Goal: Task Accomplishment & Management: Manage account settings

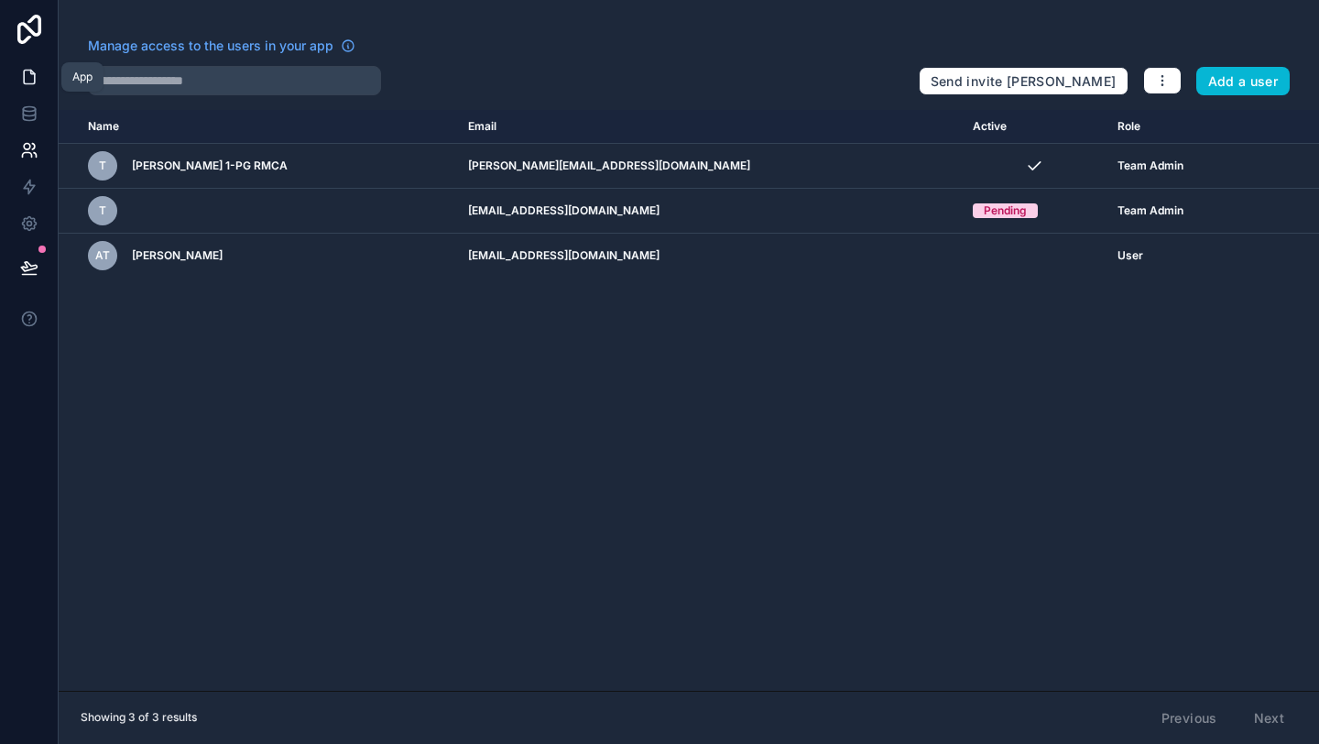
click at [17, 71] on link at bounding box center [29, 77] width 58 height 37
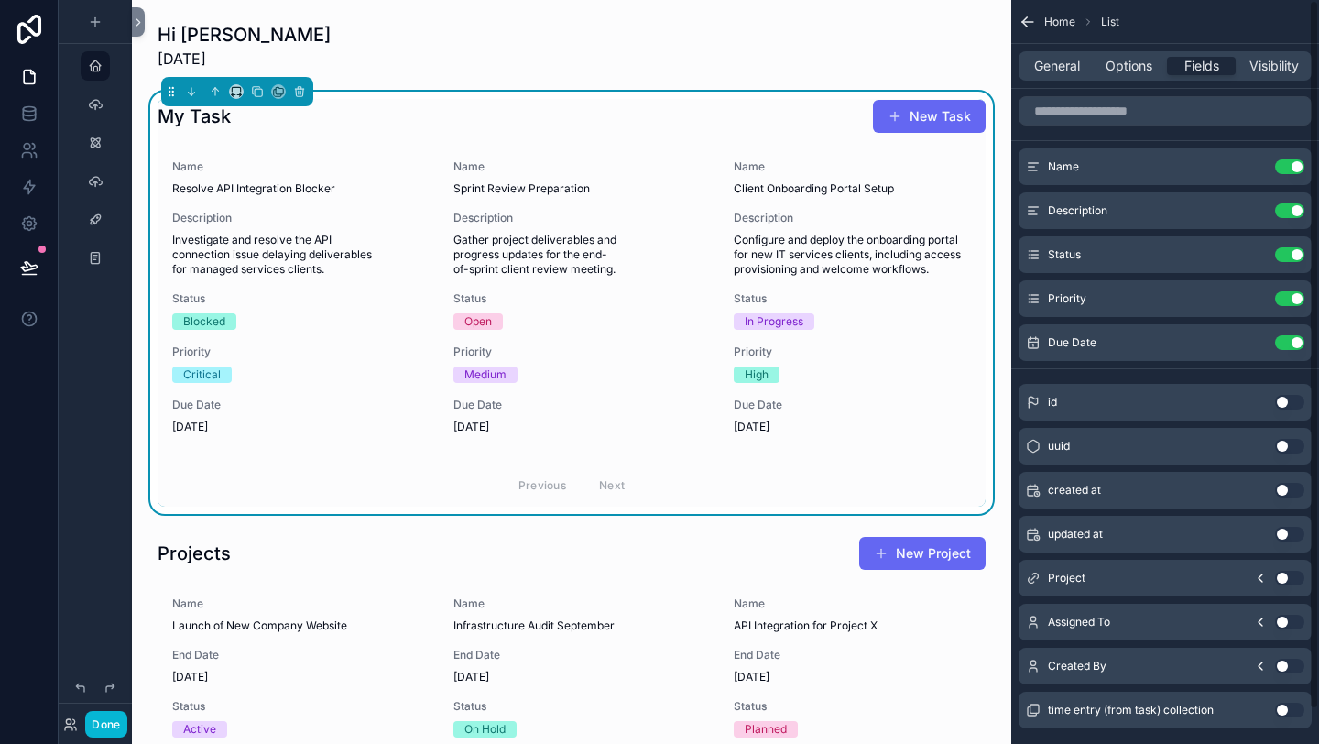
scroll to position [39, 0]
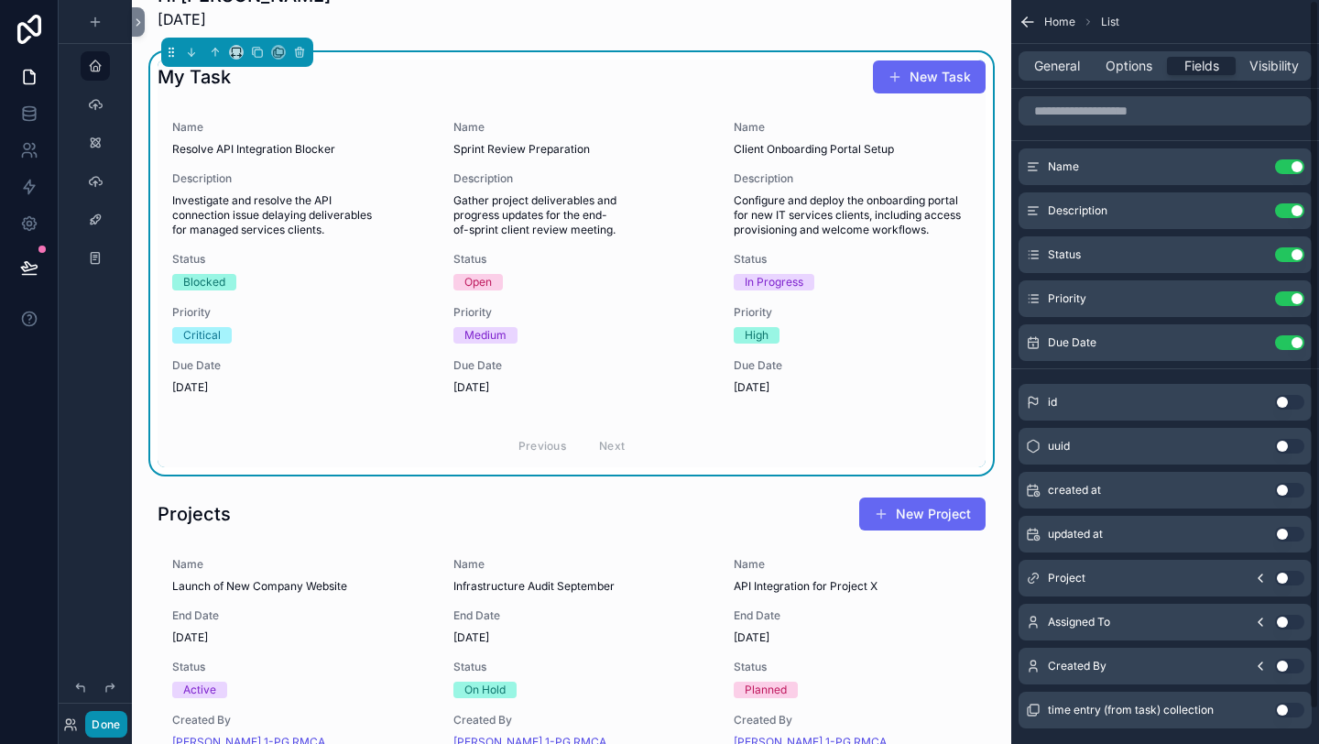
click at [100, 726] on button "Done" at bounding box center [105, 724] width 41 height 27
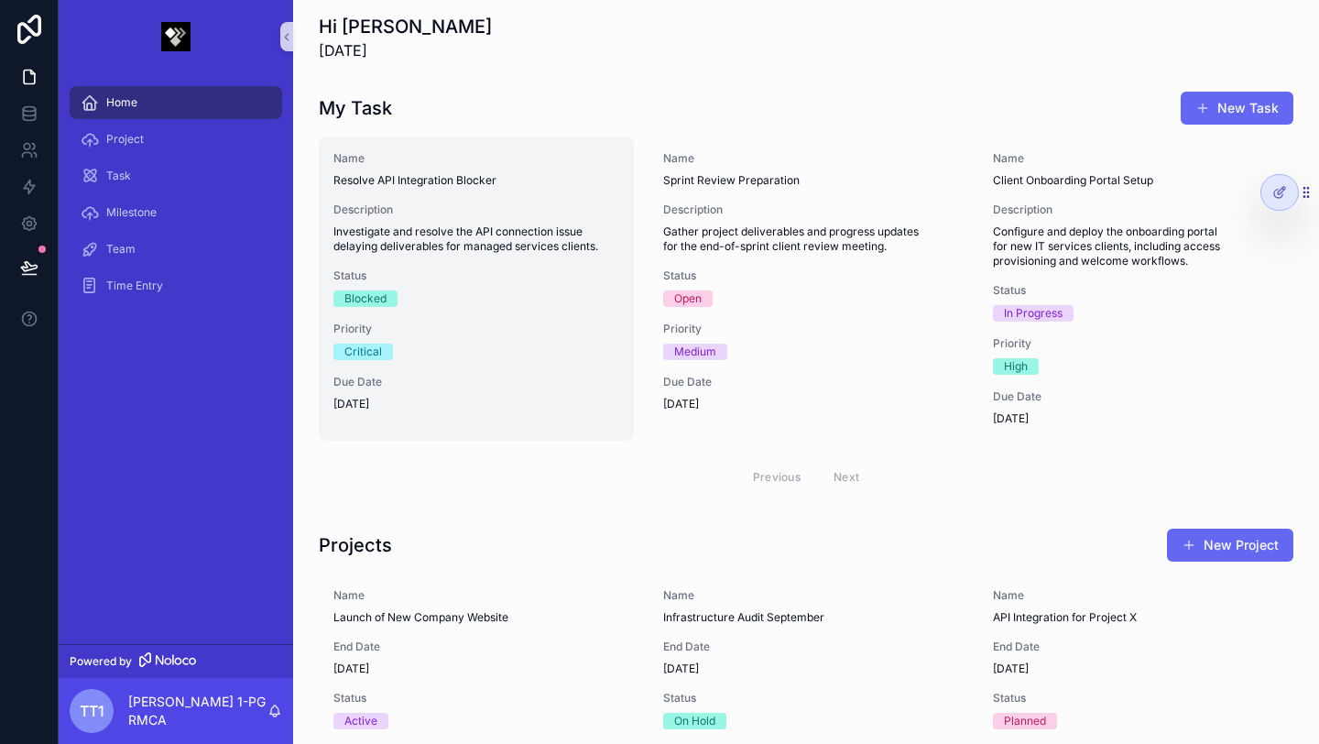
scroll to position [0, 0]
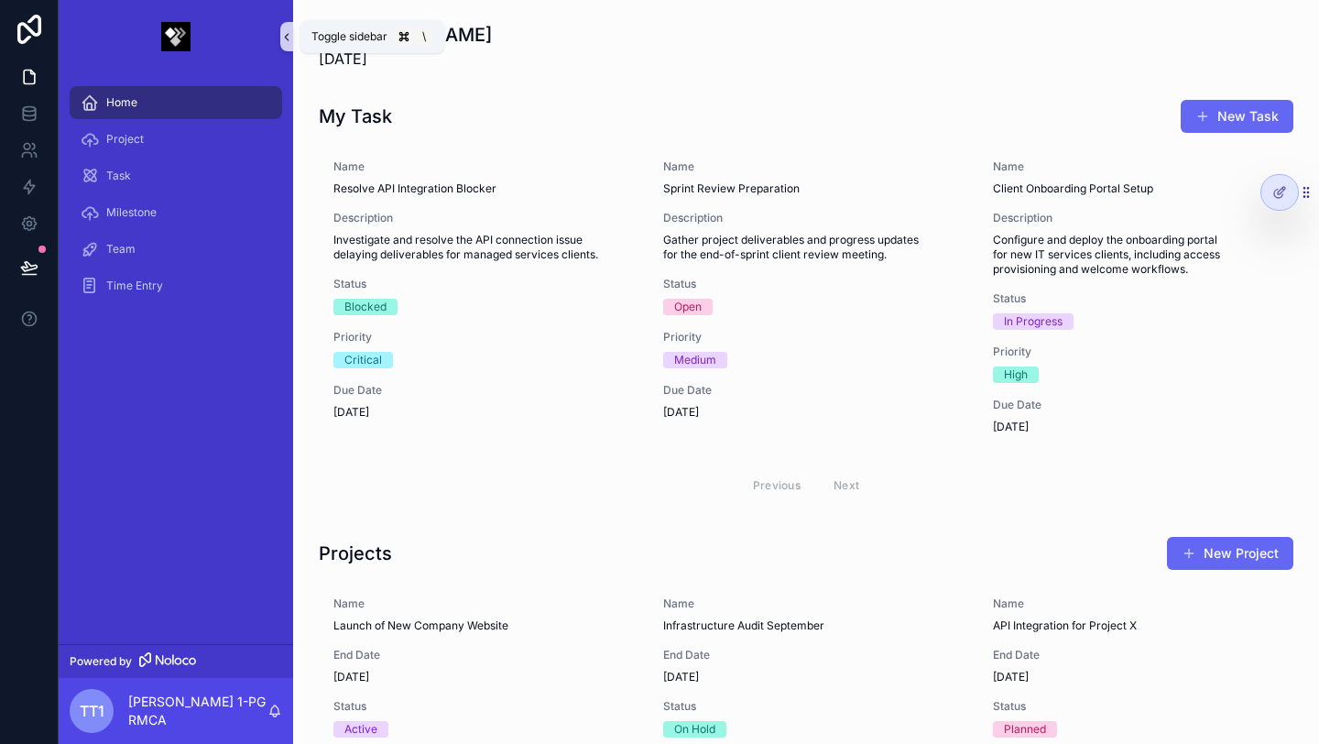
click at [290, 38] on icon "scrollable content" at bounding box center [286, 37] width 13 height 14
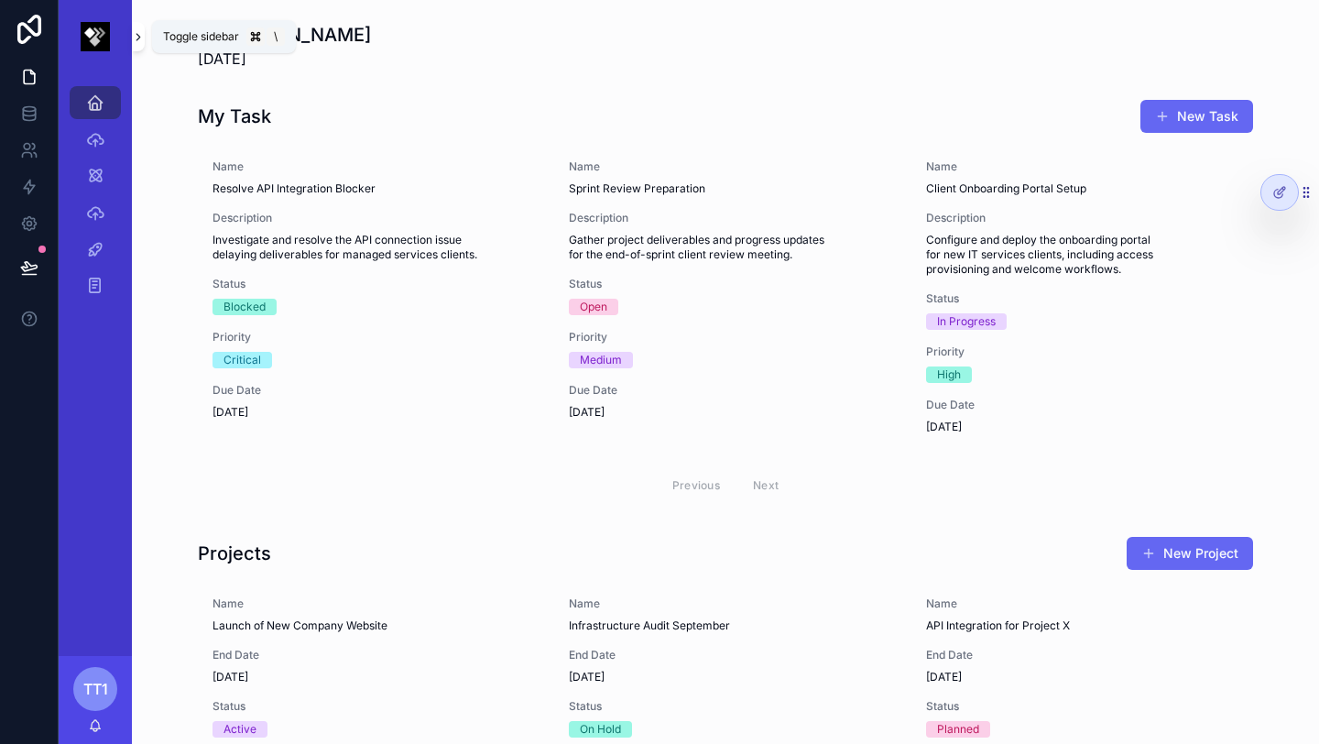
click at [139, 31] on icon "scrollable content" at bounding box center [138, 37] width 13 height 14
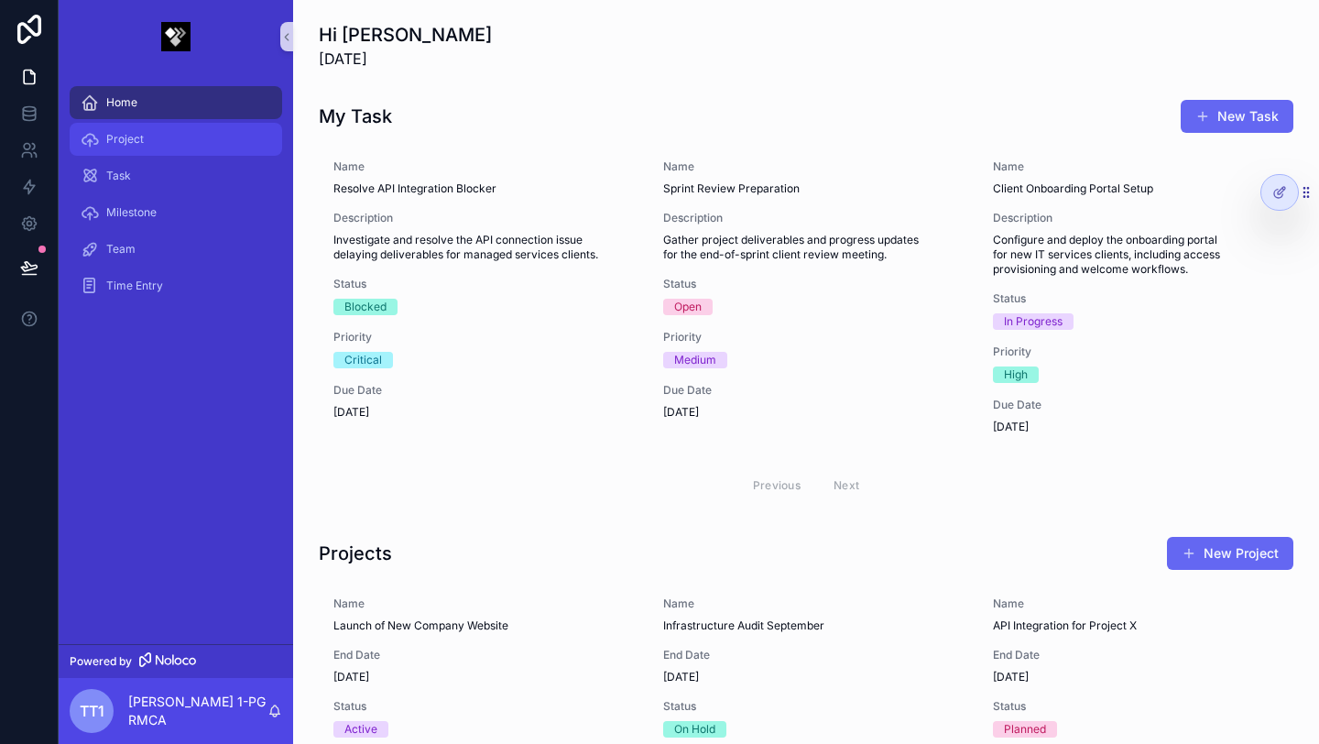
click at [92, 137] on icon "scrollable content" at bounding box center [90, 139] width 18 height 18
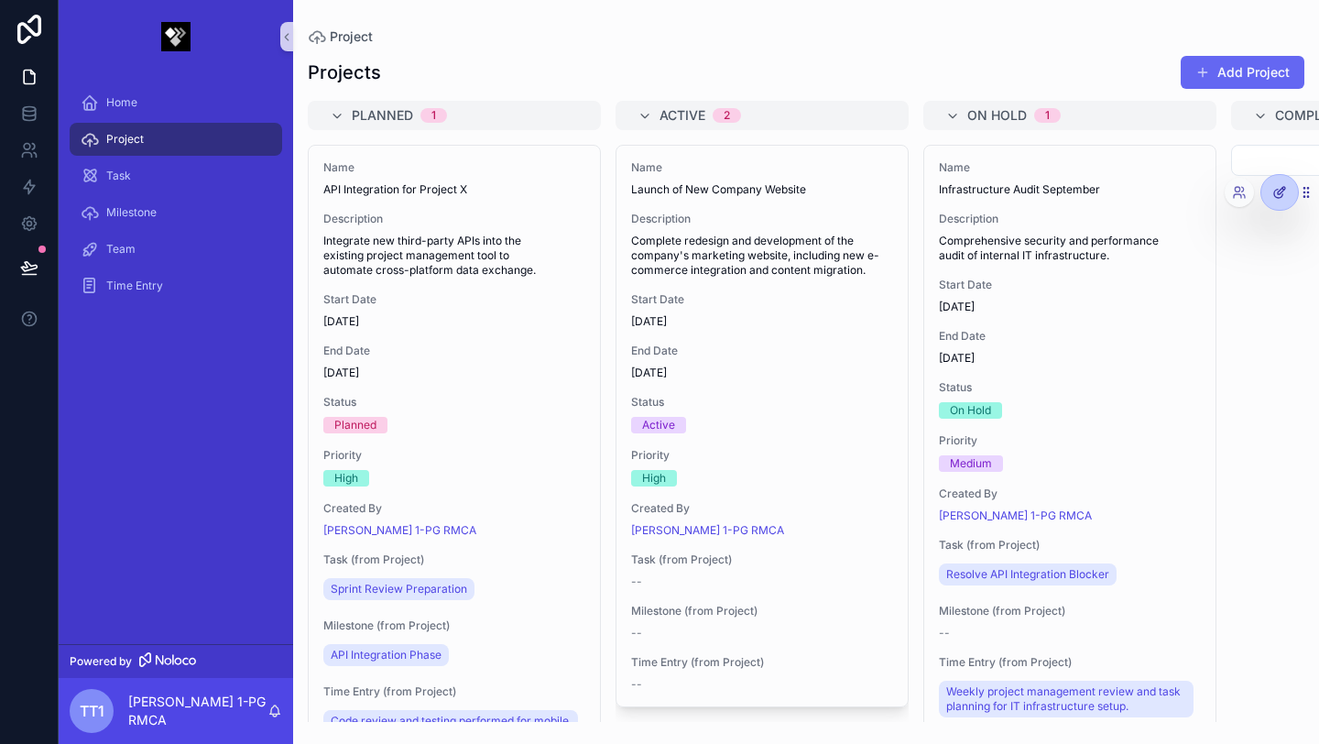
click at [1285, 184] on div at bounding box center [1279, 192] width 37 height 35
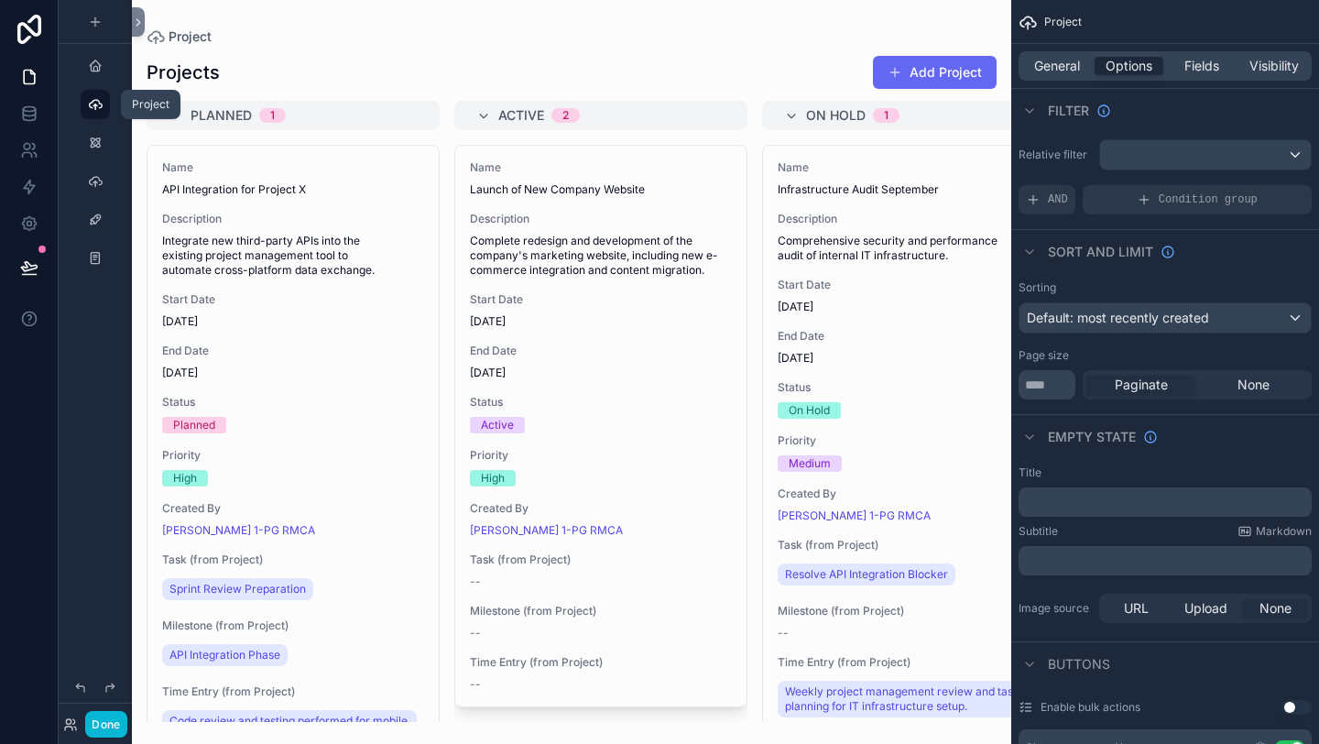
click at [92, 99] on icon "scrollable content" at bounding box center [95, 104] width 15 height 15
click at [101, 103] on icon "scrollable content" at bounding box center [95, 104] width 15 height 15
click at [138, 18] on icon at bounding box center [138, 23] width 13 height 14
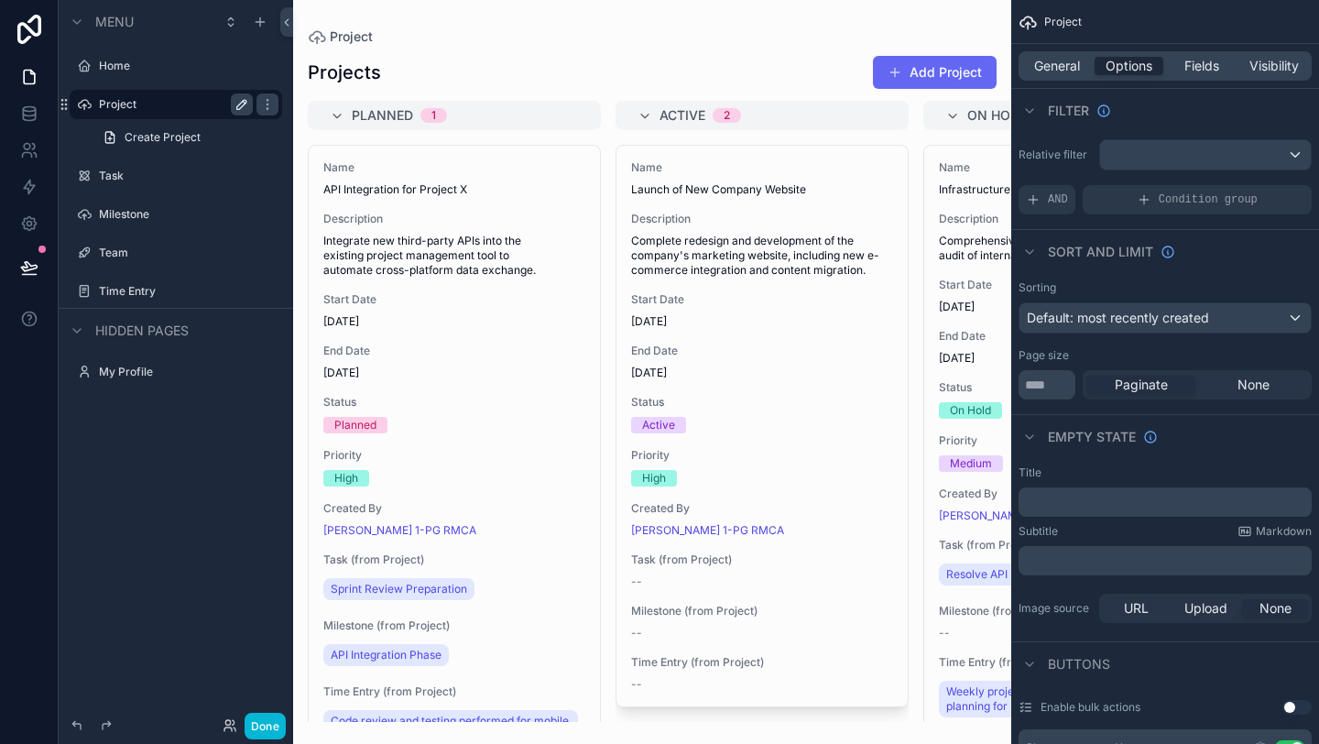
click at [243, 100] on icon "scrollable content" at bounding box center [241, 104] width 9 height 9
click at [85, 108] on icon "scrollable content" at bounding box center [84, 104] width 15 height 15
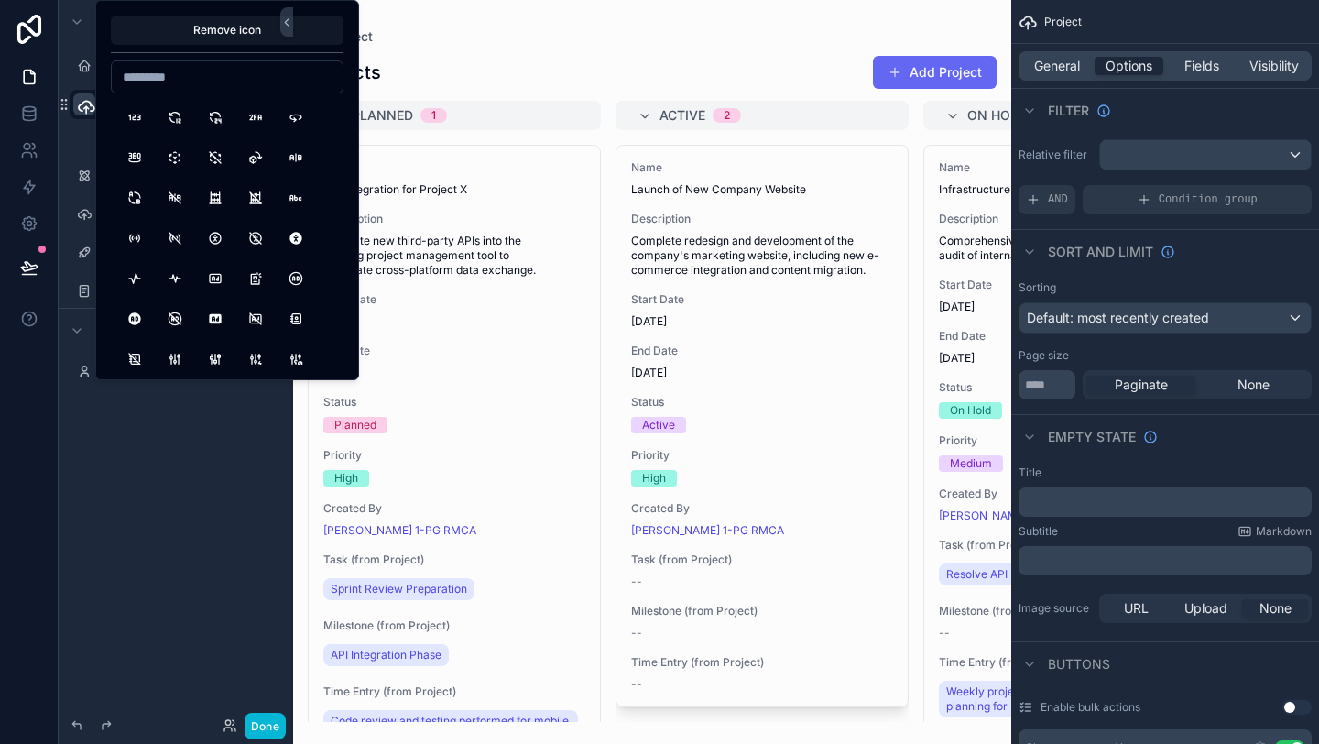
click at [207, 89] on input at bounding box center [227, 77] width 231 height 26
drag, startPoint x: 161, startPoint y: 78, endPoint x: 103, endPoint y: 71, distance: 58.0
click at [103, 71] on div "Remove icon *******" at bounding box center [227, 190] width 264 height 380
type input "****"
click at [299, 117] on button "Forklift" at bounding box center [295, 117] width 33 height 33
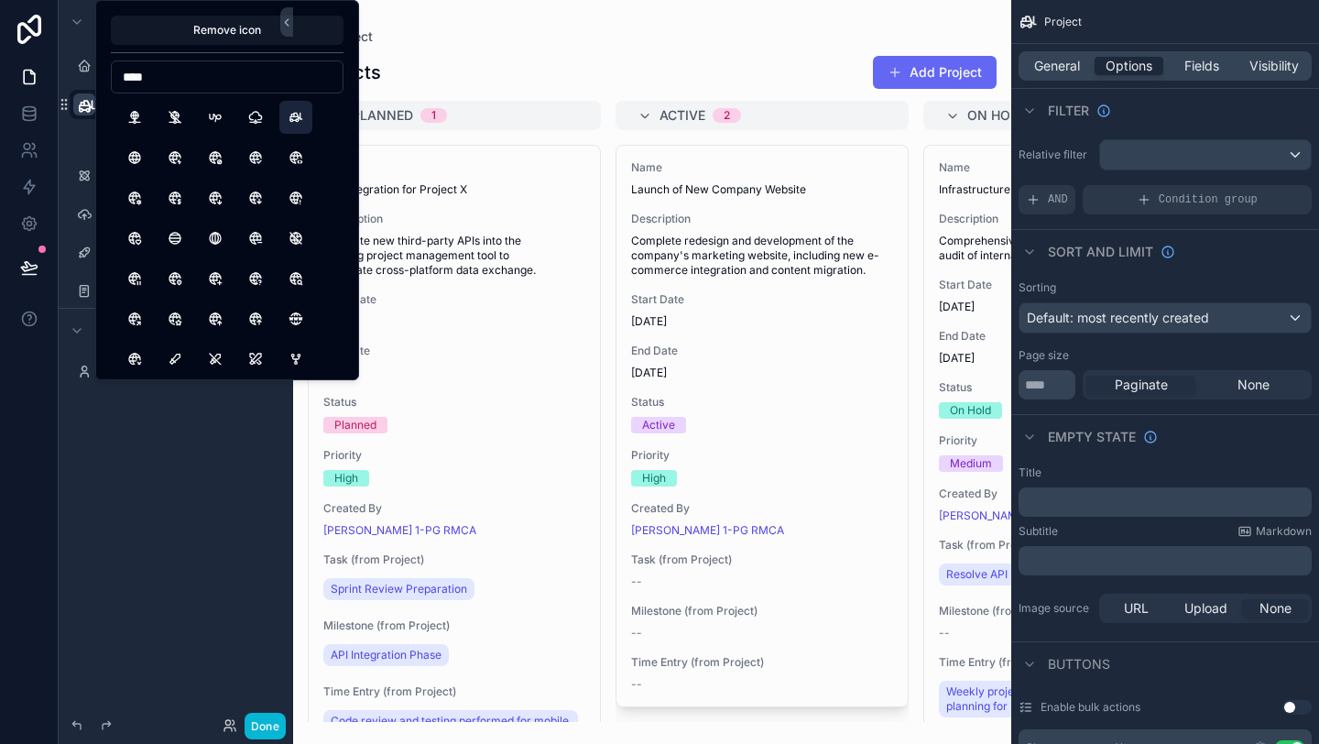
click at [187, 426] on div "Menu Home ******* Create Project Task Milestone Team Time Entry Hidden pages My…" at bounding box center [176, 361] width 234 height 722
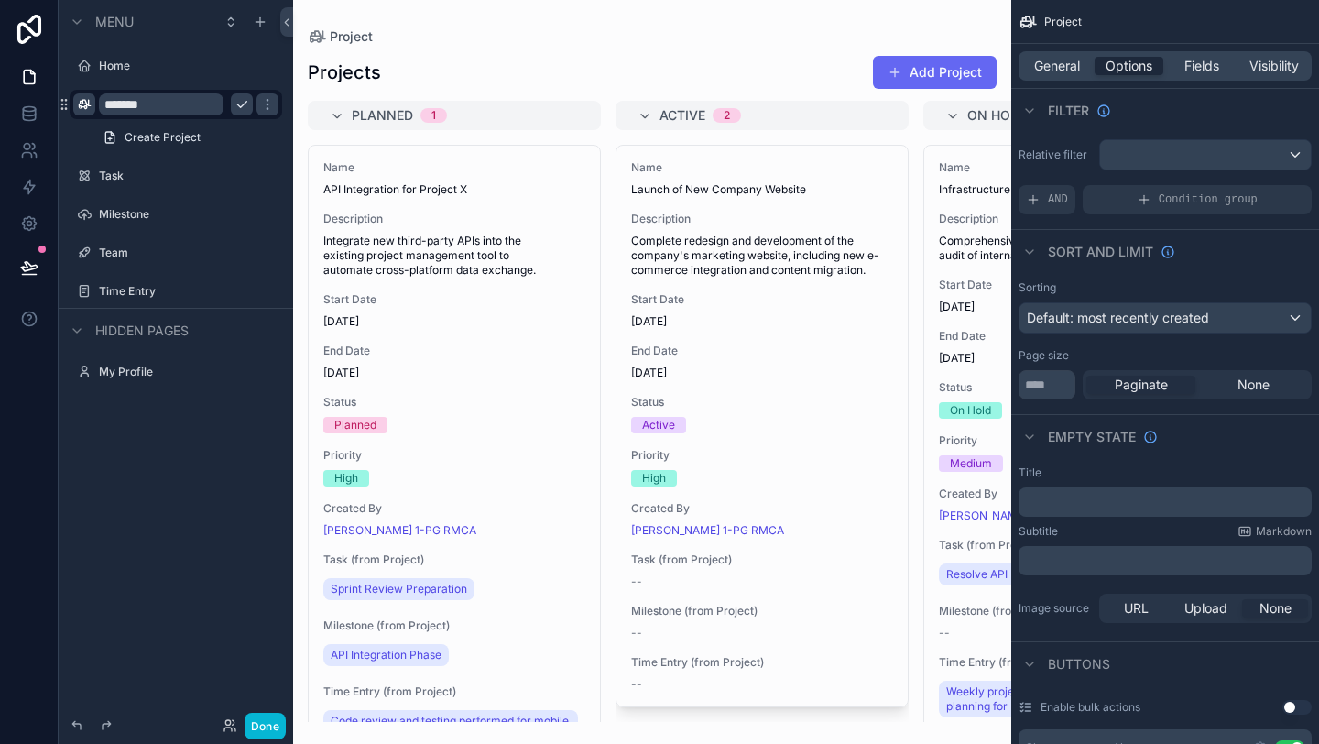
click at [460, 45] on div "scrollable content" at bounding box center [652, 372] width 718 height 744
drag, startPoint x: 271, startPoint y: 722, endPoint x: 290, endPoint y: 683, distance: 43.0
click at [271, 722] on button "Done" at bounding box center [265, 725] width 41 height 27
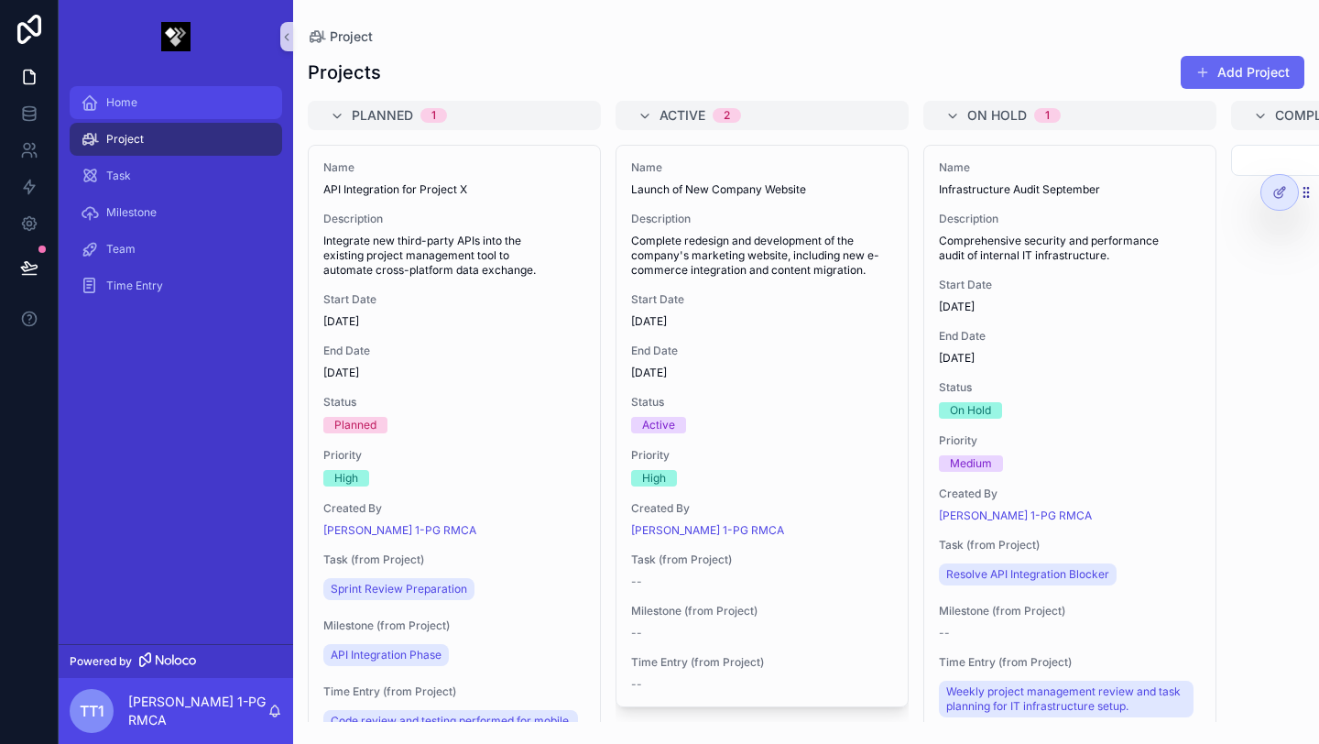
click at [161, 110] on div "Home" at bounding box center [176, 102] width 190 height 29
